Goal: Task Accomplishment & Management: Complete application form

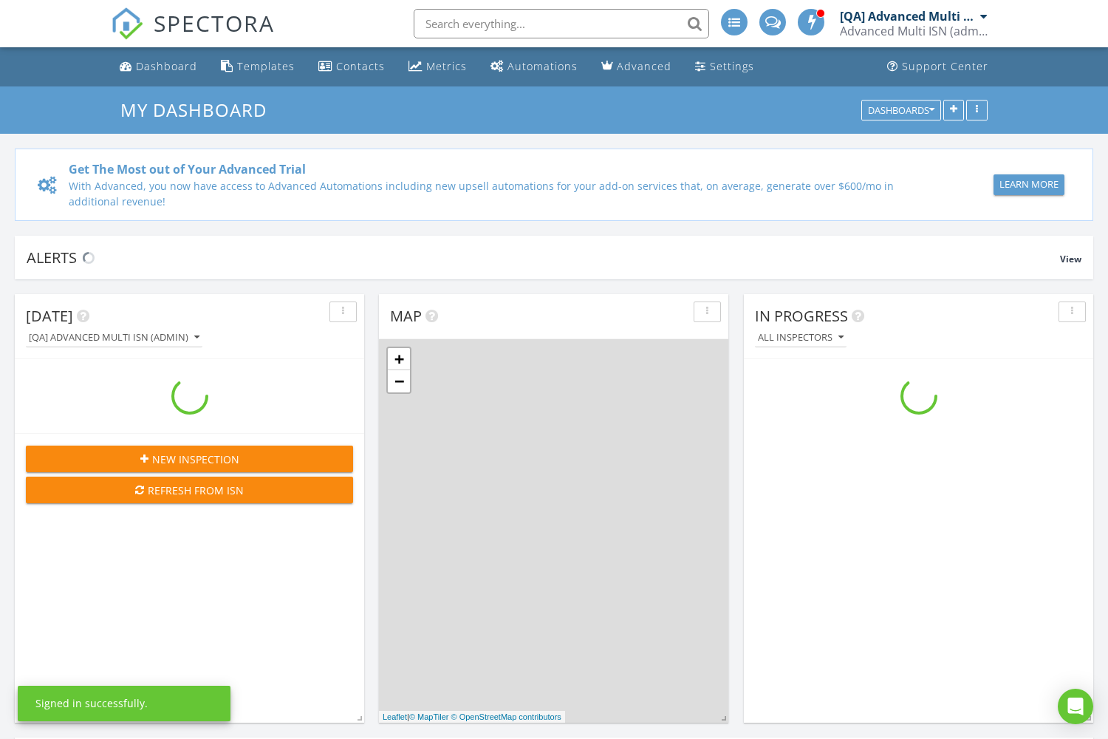
scroll to position [1346, 1109]
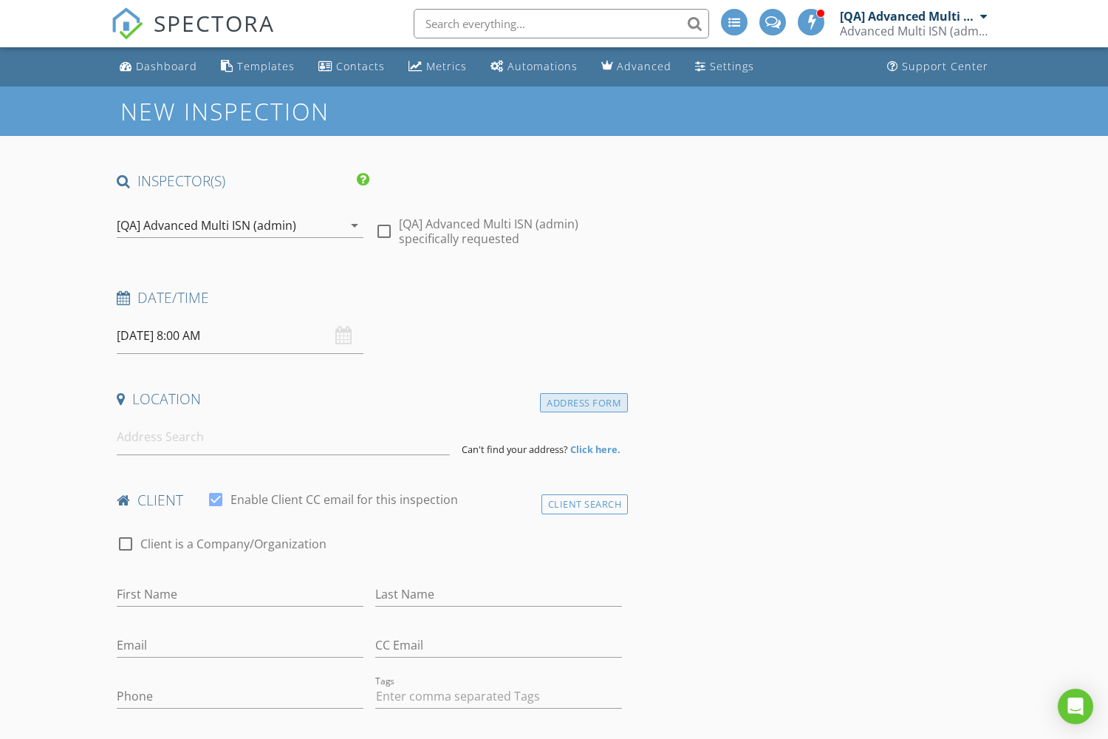
click at [584, 403] on div "Address Form" at bounding box center [584, 403] width 88 height 20
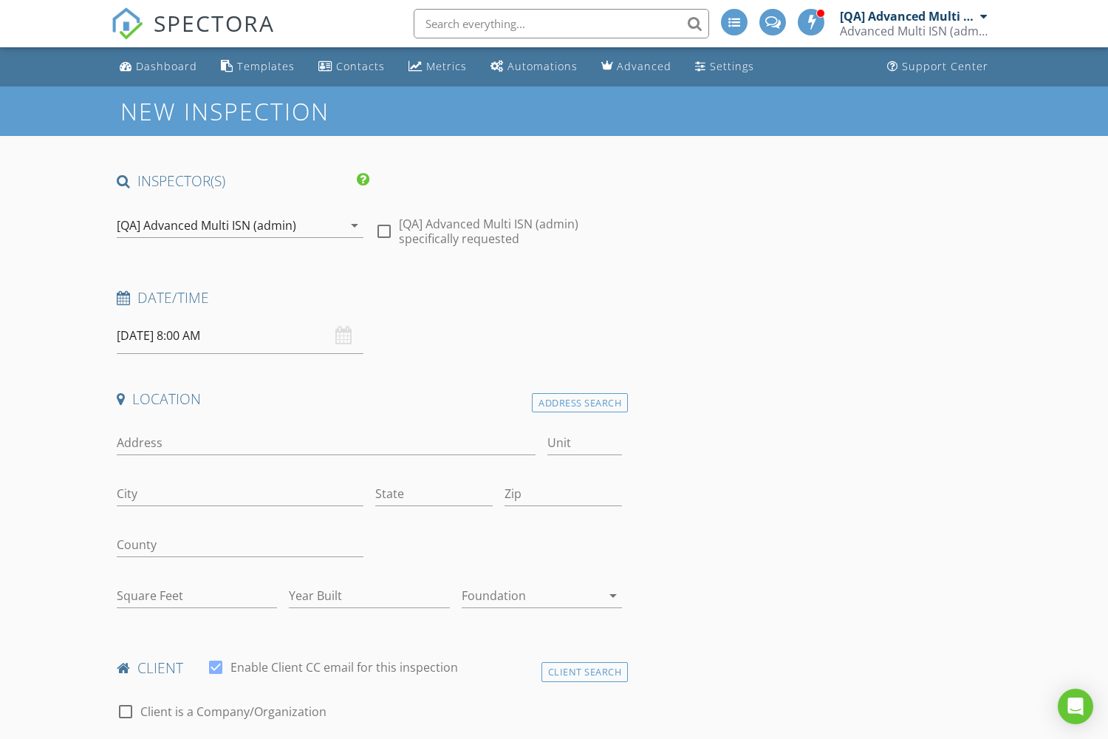
click at [326, 443] on input "Address" at bounding box center [326, 443] width 419 height 24
click at [240, 494] on input "City" at bounding box center [240, 494] width 247 height 24
type input "9813 Schmeler Parkway"
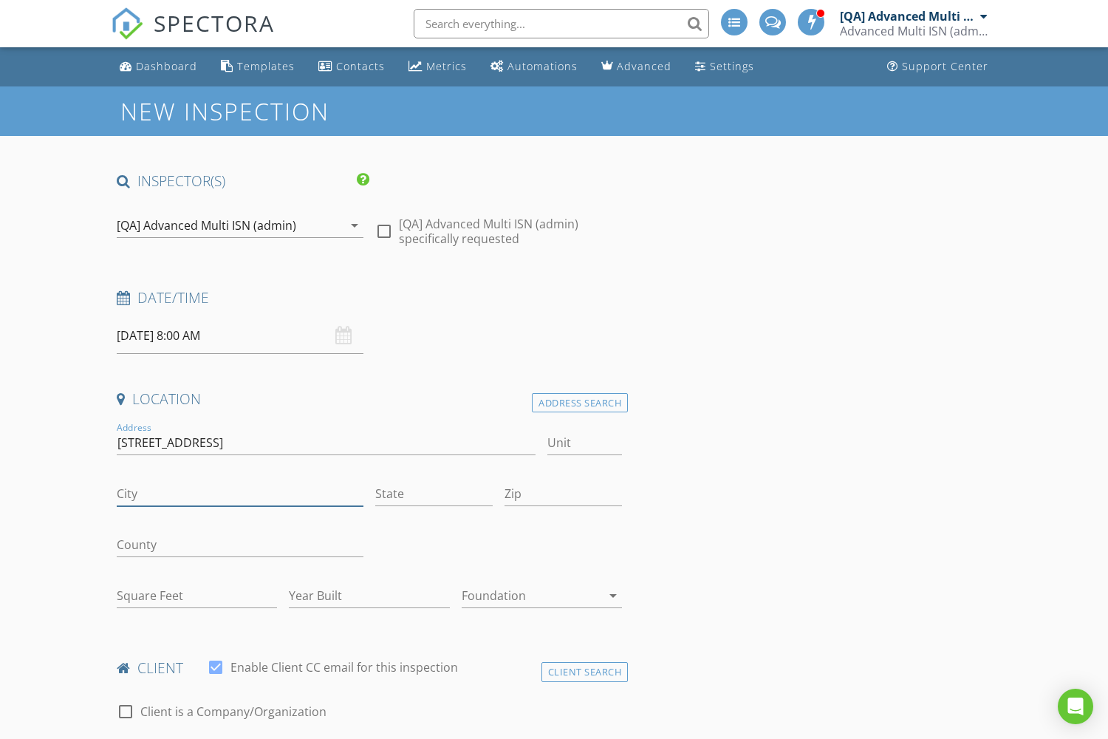
click at [240, 494] on input "City" at bounding box center [240, 494] width 247 height 24
click at [434, 494] on input "State" at bounding box center [433, 494] width 117 height 24
type input "North Abbigail"
click at [434, 494] on input "State" at bounding box center [433, 494] width 117 height 24
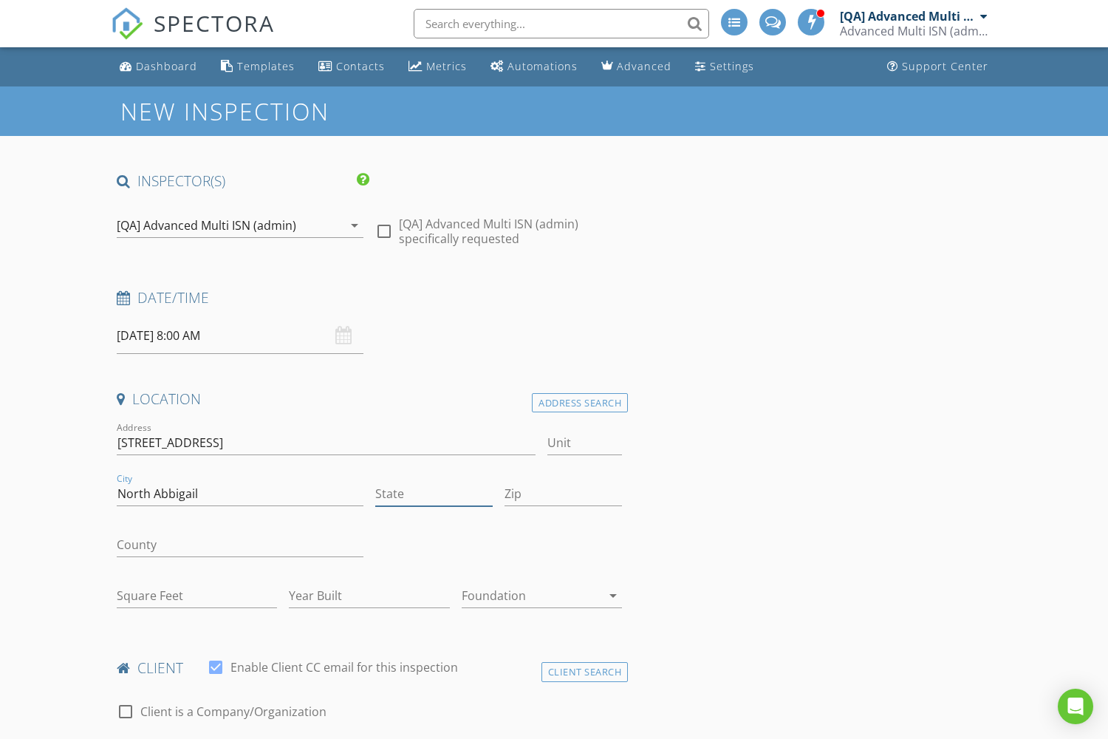
click at [434, 494] on input "State" at bounding box center [433, 494] width 117 height 24
click at [563, 494] on input "Zip" at bounding box center [563, 494] width 117 height 24
type input "CA"
click at [563, 494] on input "Zip" at bounding box center [563, 494] width 117 height 24
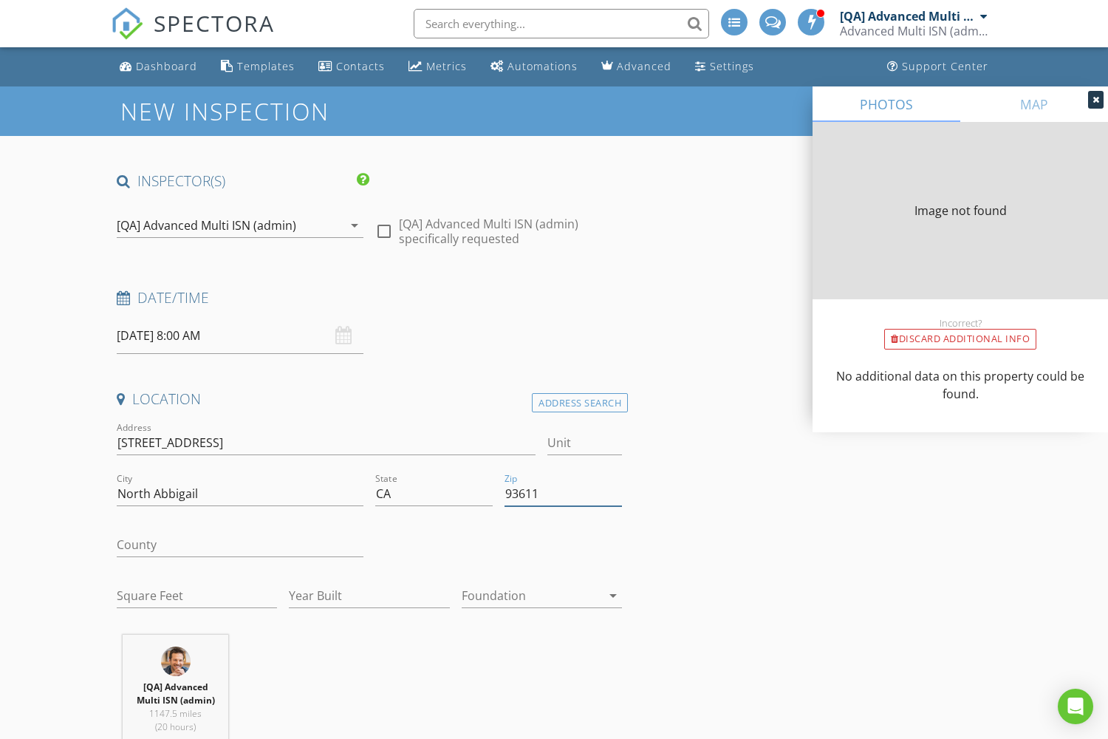
click at [197, 596] on input "Square Feet" at bounding box center [197, 596] width 160 height 24
type input "93611"
click at [197, 596] on input "Square Feet" at bounding box center [197, 596] width 160 height 24
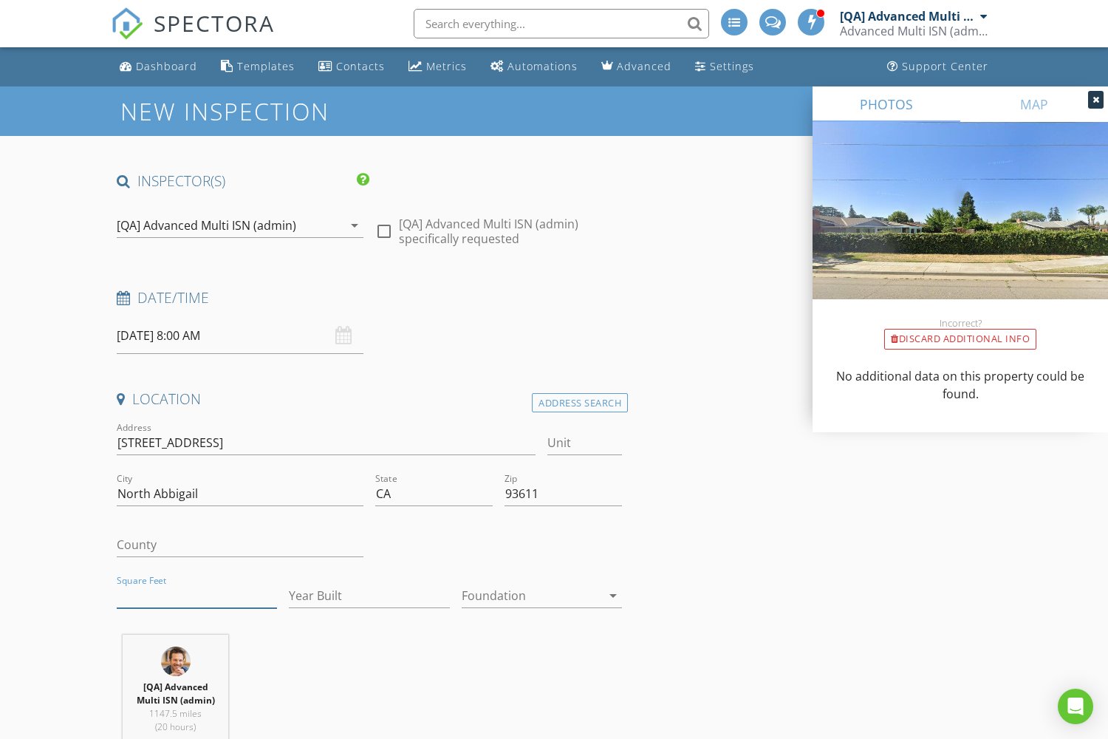
click at [197, 596] on input "Square Feet" at bounding box center [197, 596] width 160 height 24
click at [369, 596] on input "Year Built" at bounding box center [369, 596] width 160 height 24
type input "1040"
click at [369, 596] on input "Year Built" at bounding box center [369, 596] width 160 height 24
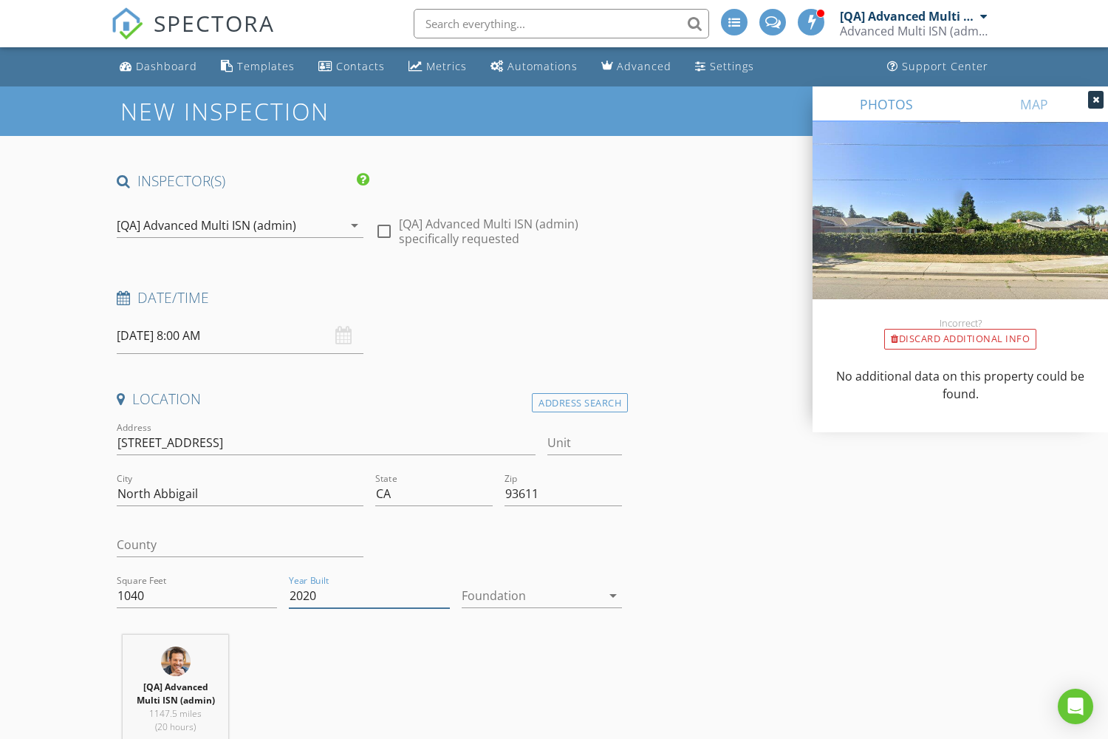
type input "2020"
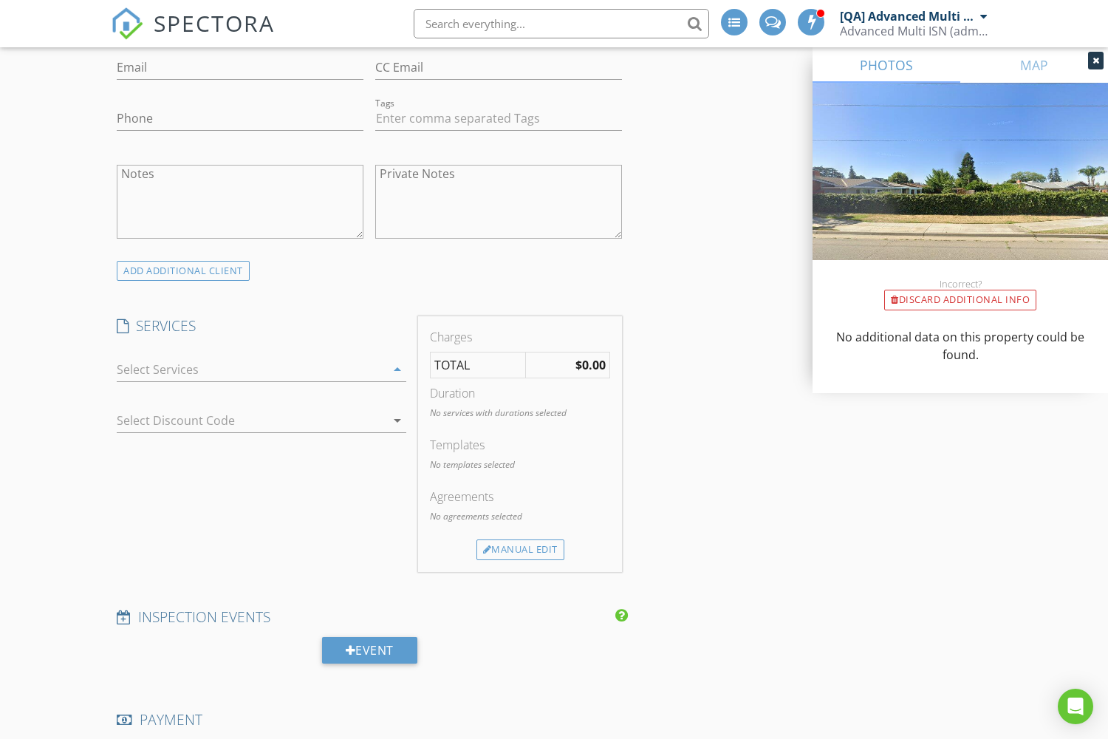
click at [0, 0] on div "Residential Inspection" at bounding box center [0, 0] width 0 height 0
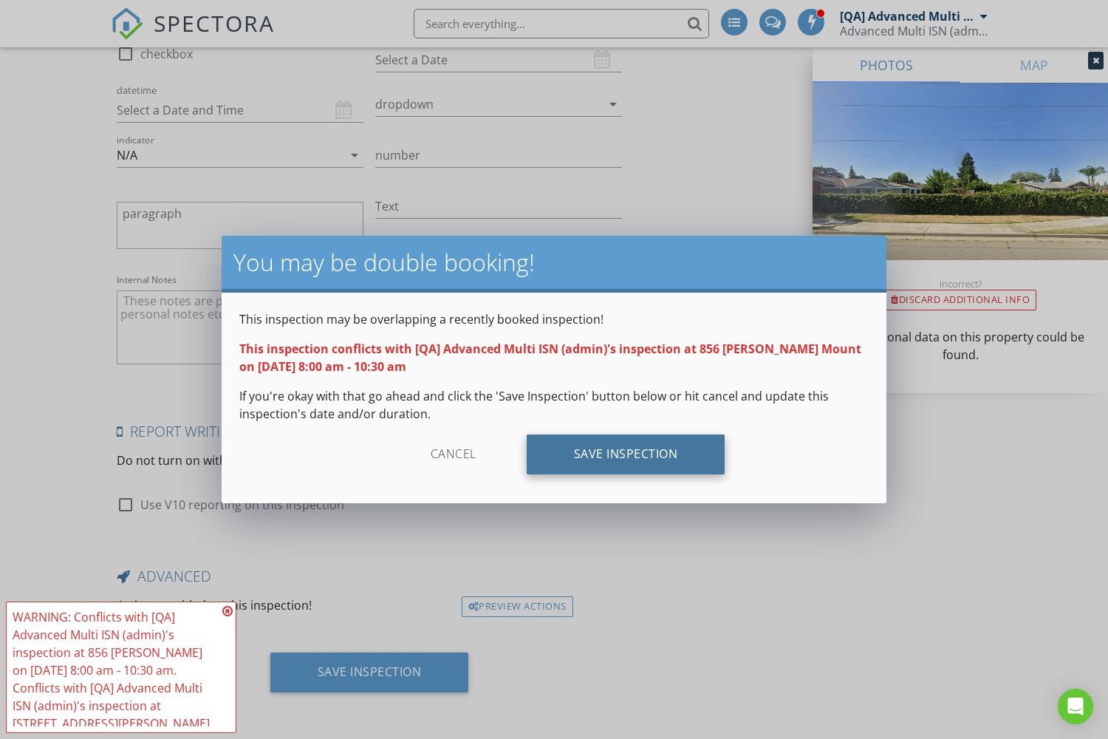
click at [625, 454] on div "Save Inspection" at bounding box center [626, 454] width 199 height 40
